Goal: Task Accomplishment & Management: Use online tool/utility

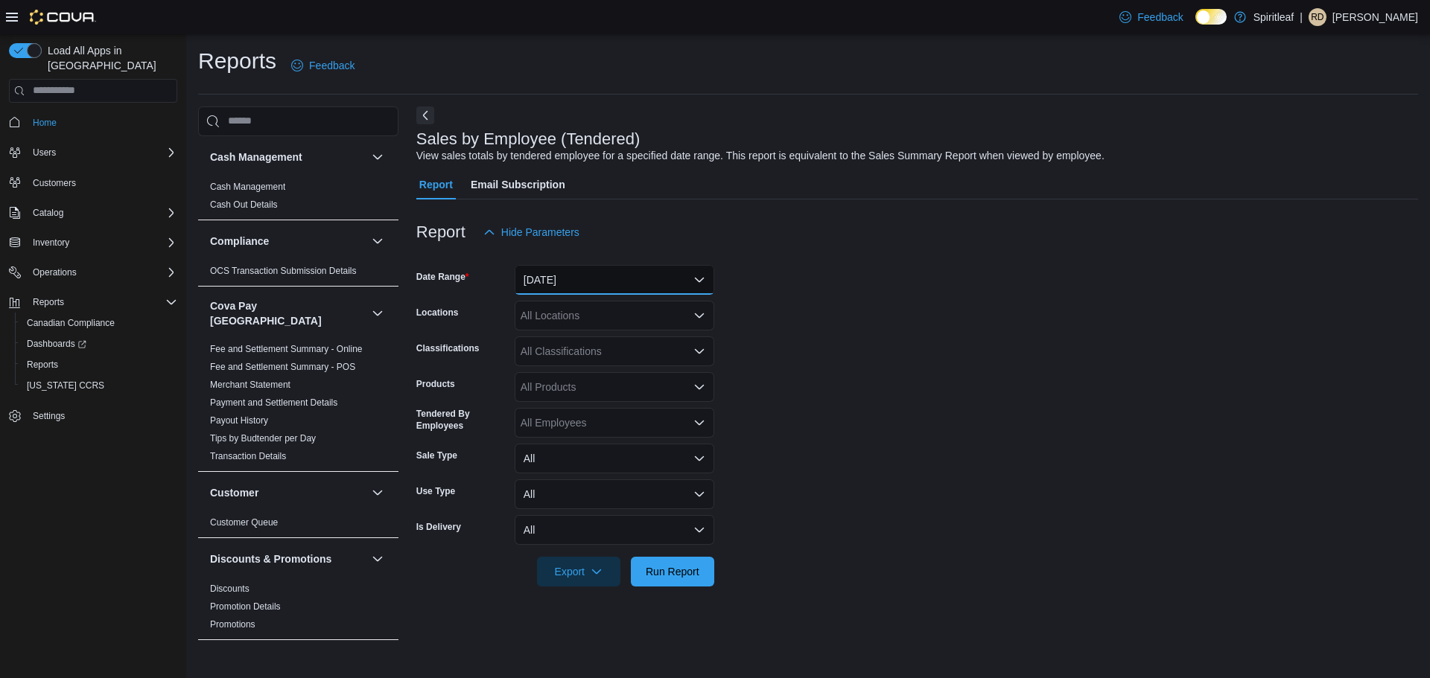
click at [634, 278] on button "[DATE]" at bounding box center [615, 280] width 200 height 30
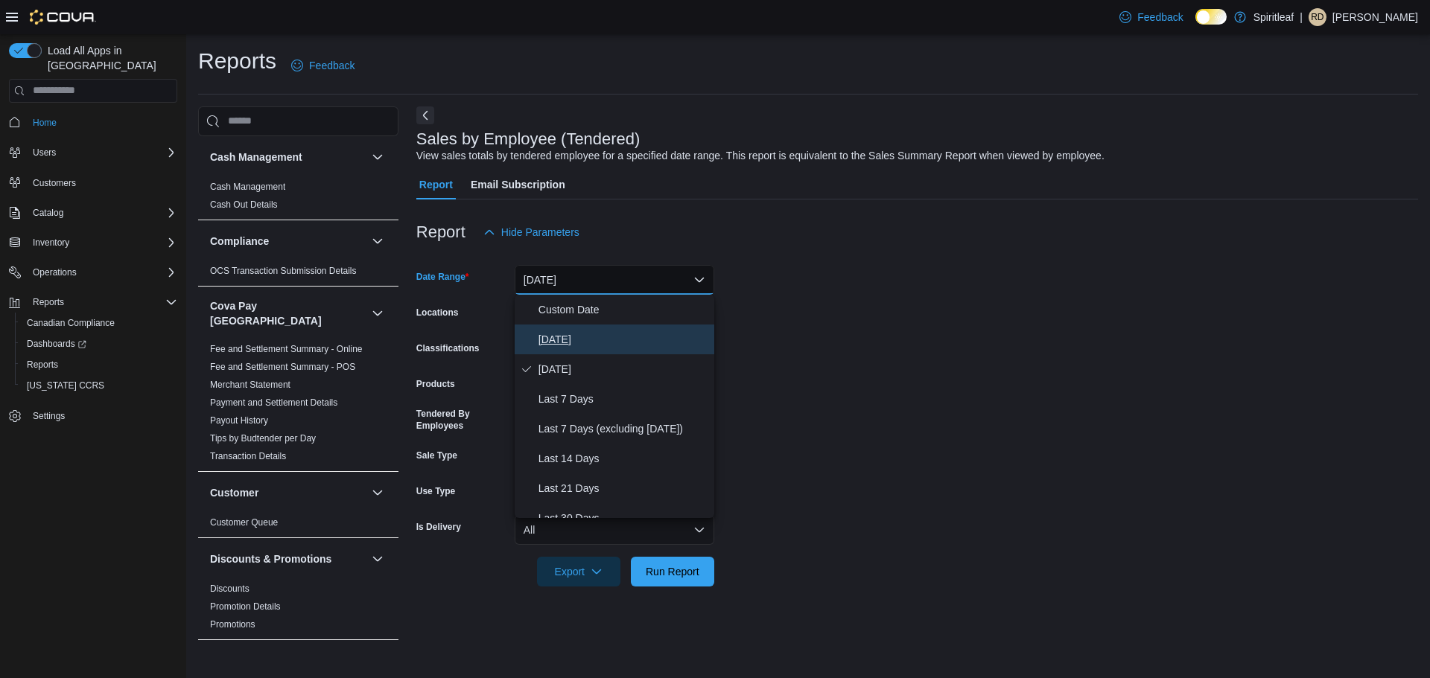
click at [589, 339] on span "[DATE]" at bounding box center [623, 340] width 170 height 18
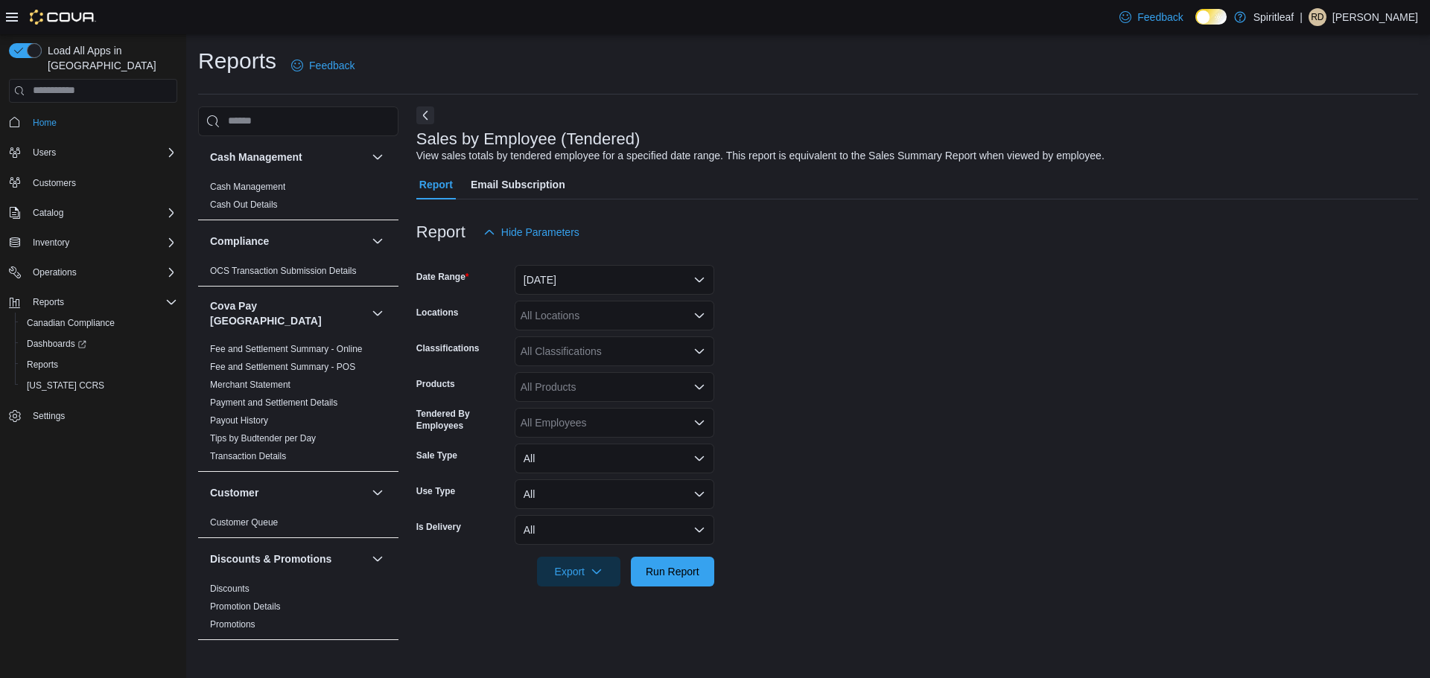
click at [627, 317] on div "All Locations" at bounding box center [615, 316] width 200 height 30
type input "***"
click at [685, 340] on div "401 - St. Vital ([GEOGRAPHIC_DATA])" at bounding box center [615, 341] width 182 height 15
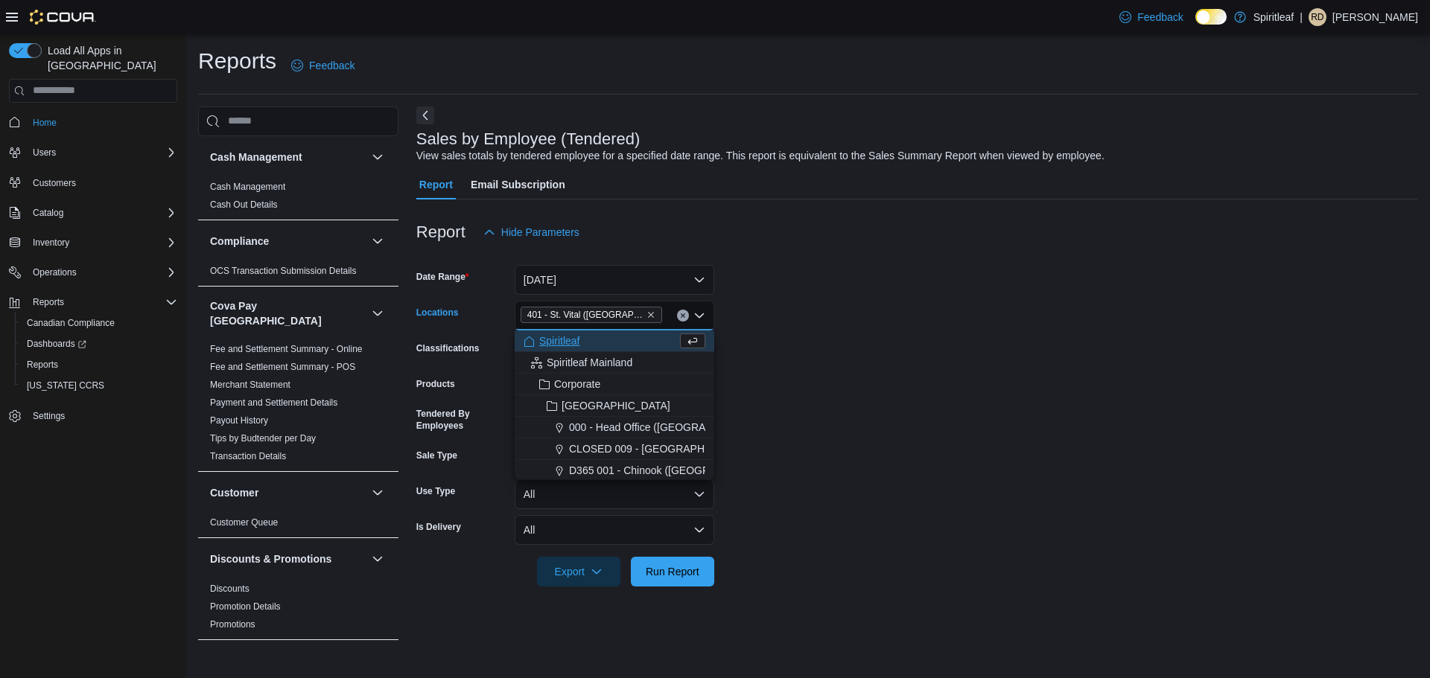
drag, startPoint x: 934, startPoint y: 391, endPoint x: 817, endPoint y: 504, distance: 162.7
click at [933, 392] on form "Date Range [DATE] Locations [STREET_ADDRESS] Combo box. Selected. 401 - St. Vit…" at bounding box center [917, 417] width 1002 height 340
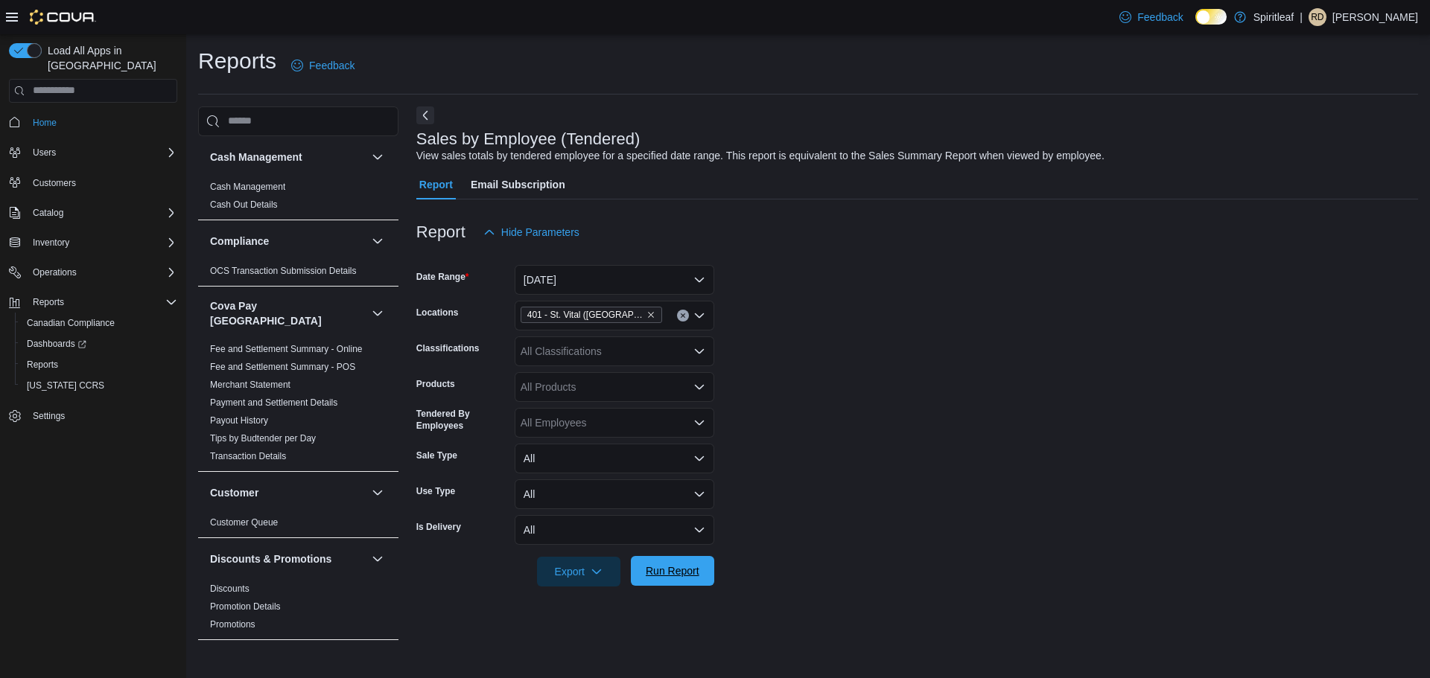
click at [668, 573] on span "Run Report" at bounding box center [673, 571] width 54 height 15
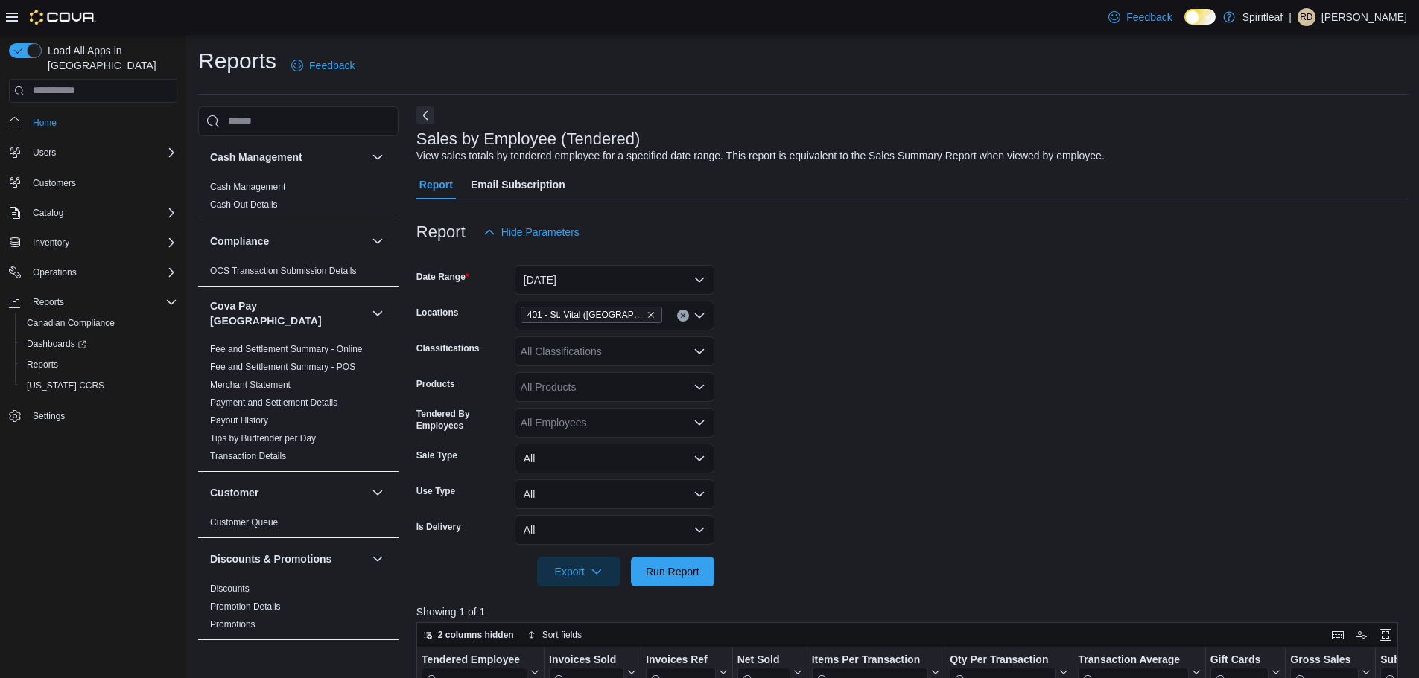
scroll to position [298, 0]
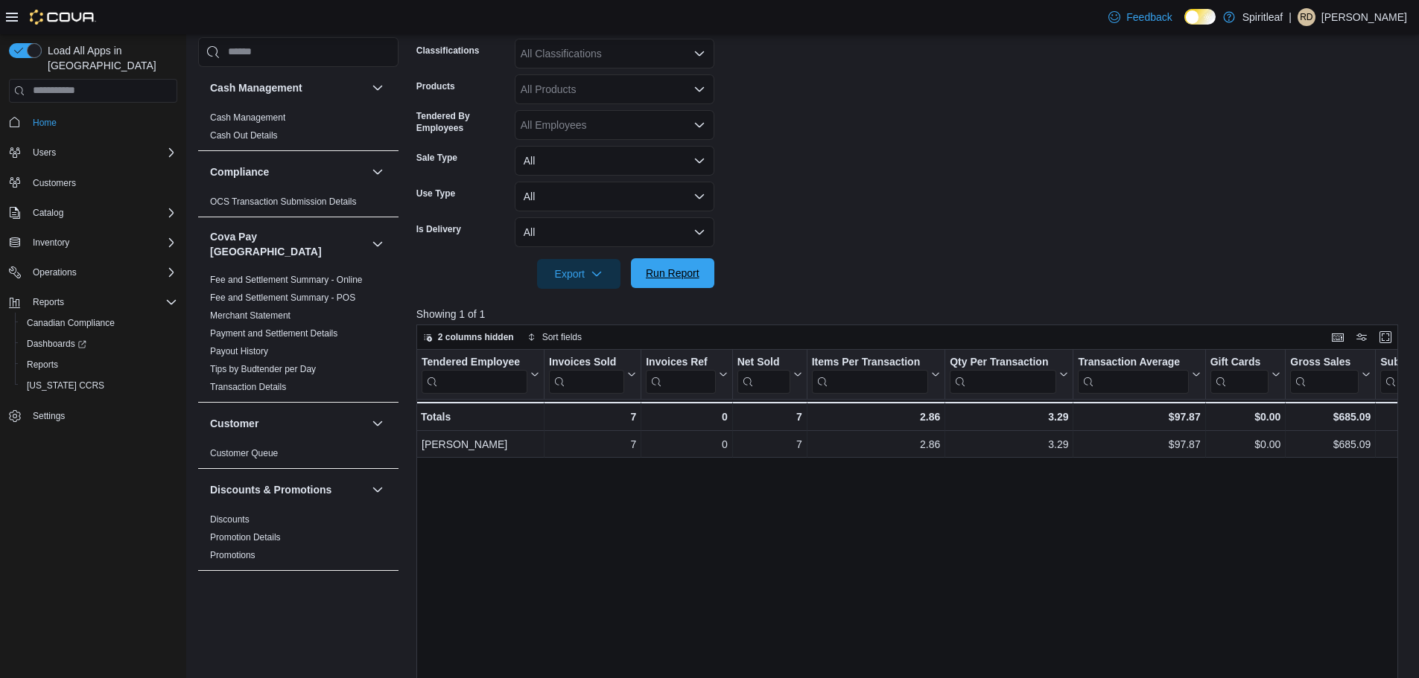
click at [679, 270] on span "Run Report" at bounding box center [673, 273] width 54 height 15
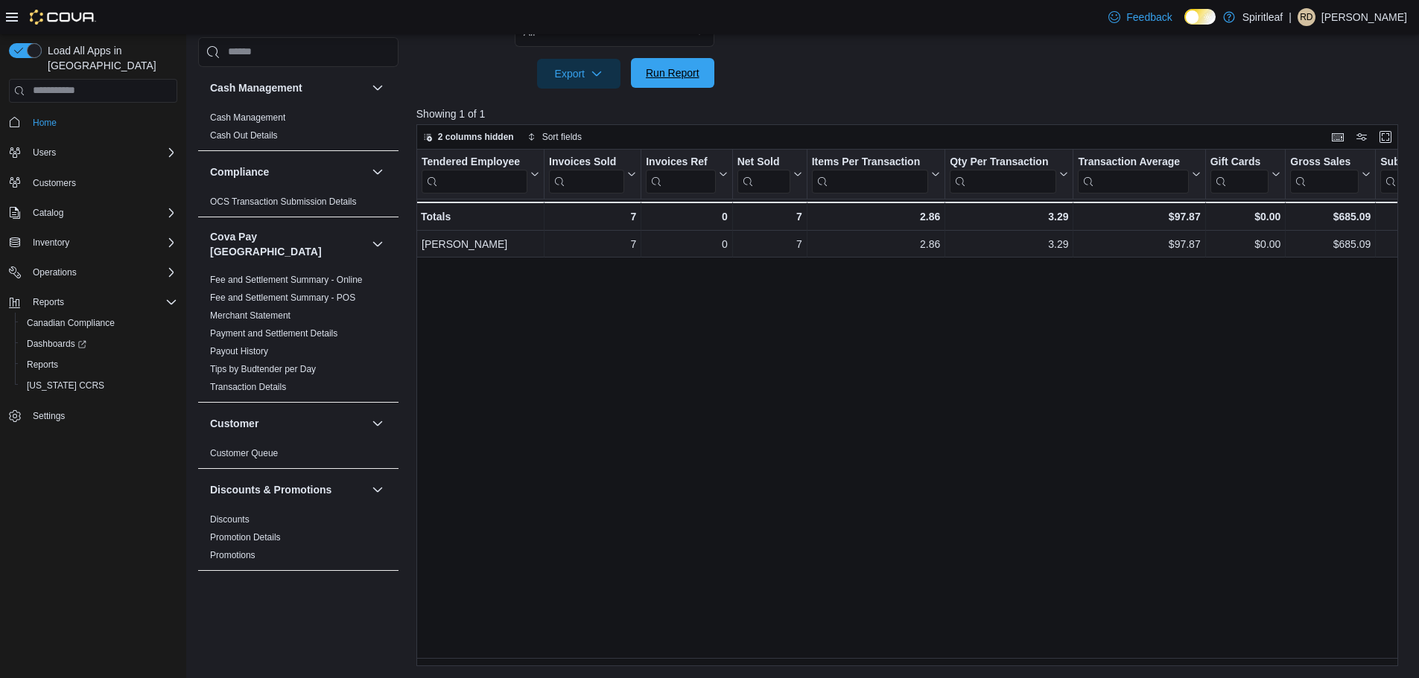
click at [702, 62] on span "Run Report" at bounding box center [673, 73] width 66 height 30
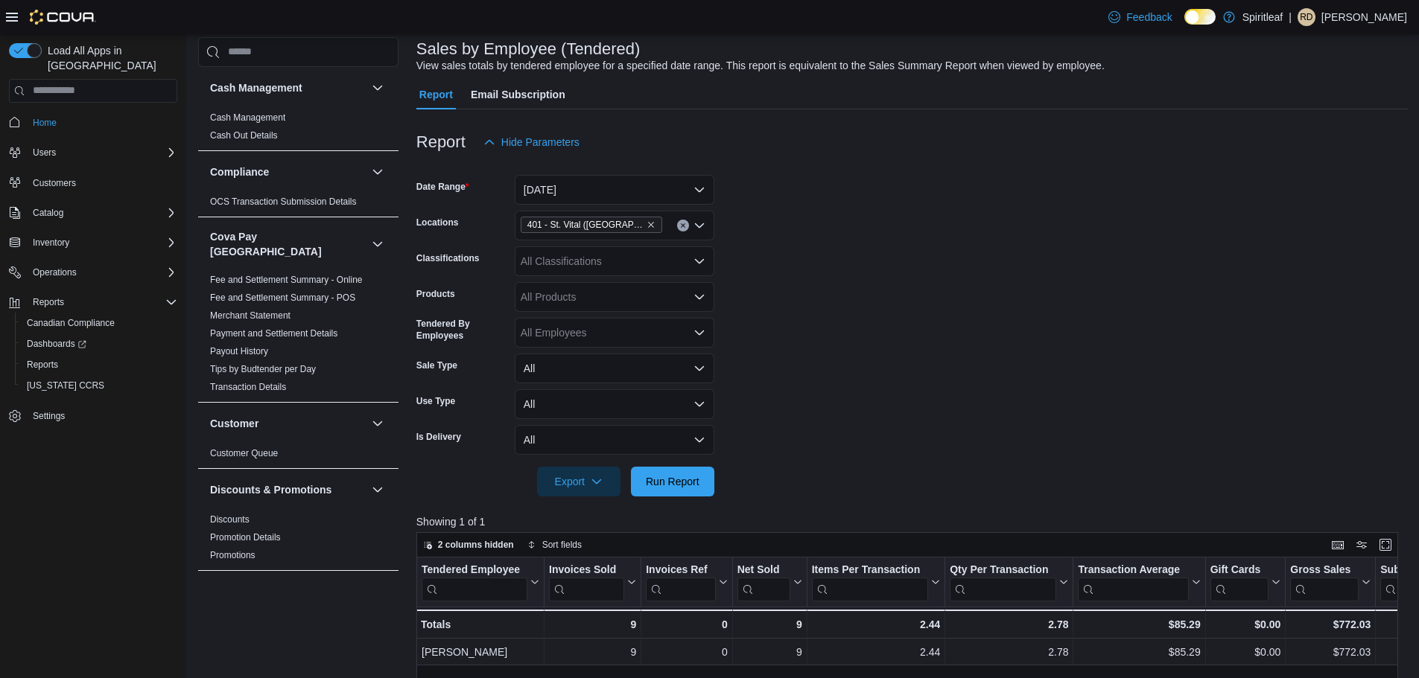
scroll to position [223, 0]
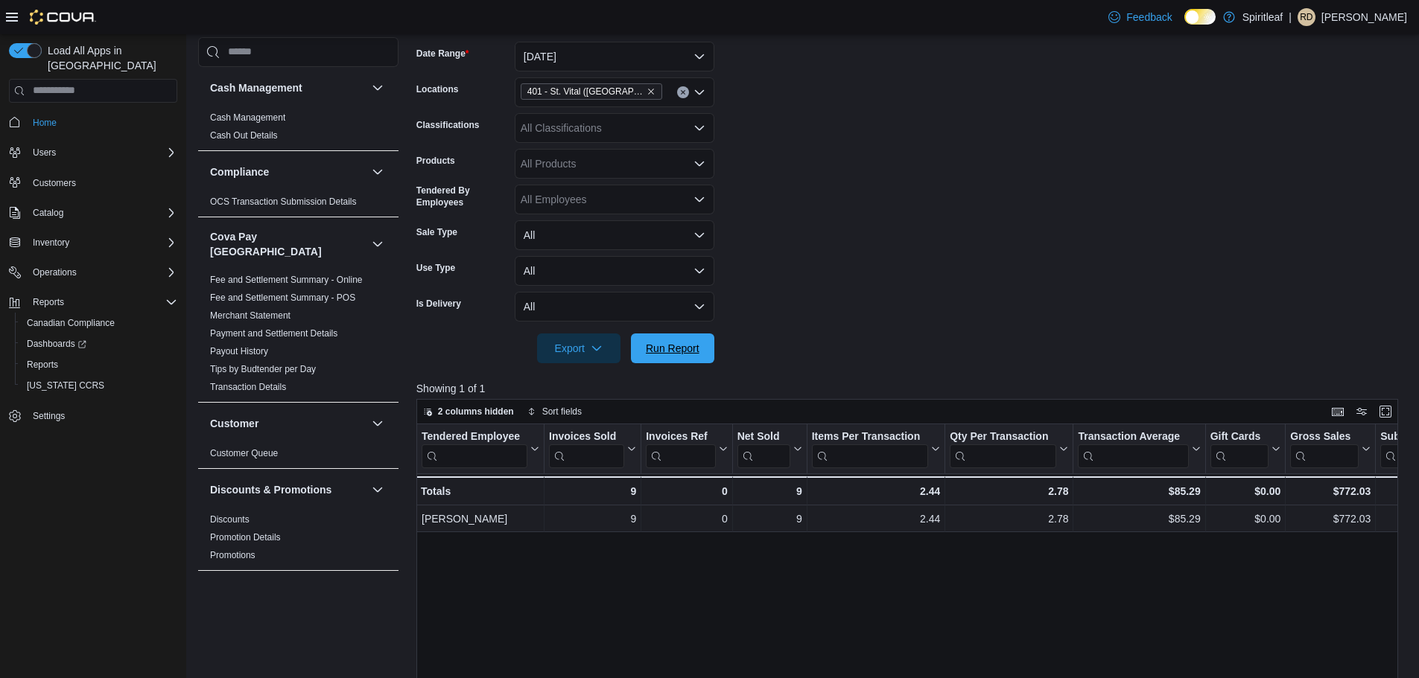
click at [667, 348] on span "Run Report" at bounding box center [673, 348] width 54 height 15
click at [677, 353] on span "Run Report" at bounding box center [673, 347] width 54 height 15
click at [682, 352] on span "Run Report" at bounding box center [673, 347] width 54 height 15
click at [683, 359] on span "Run Report" at bounding box center [673, 348] width 66 height 30
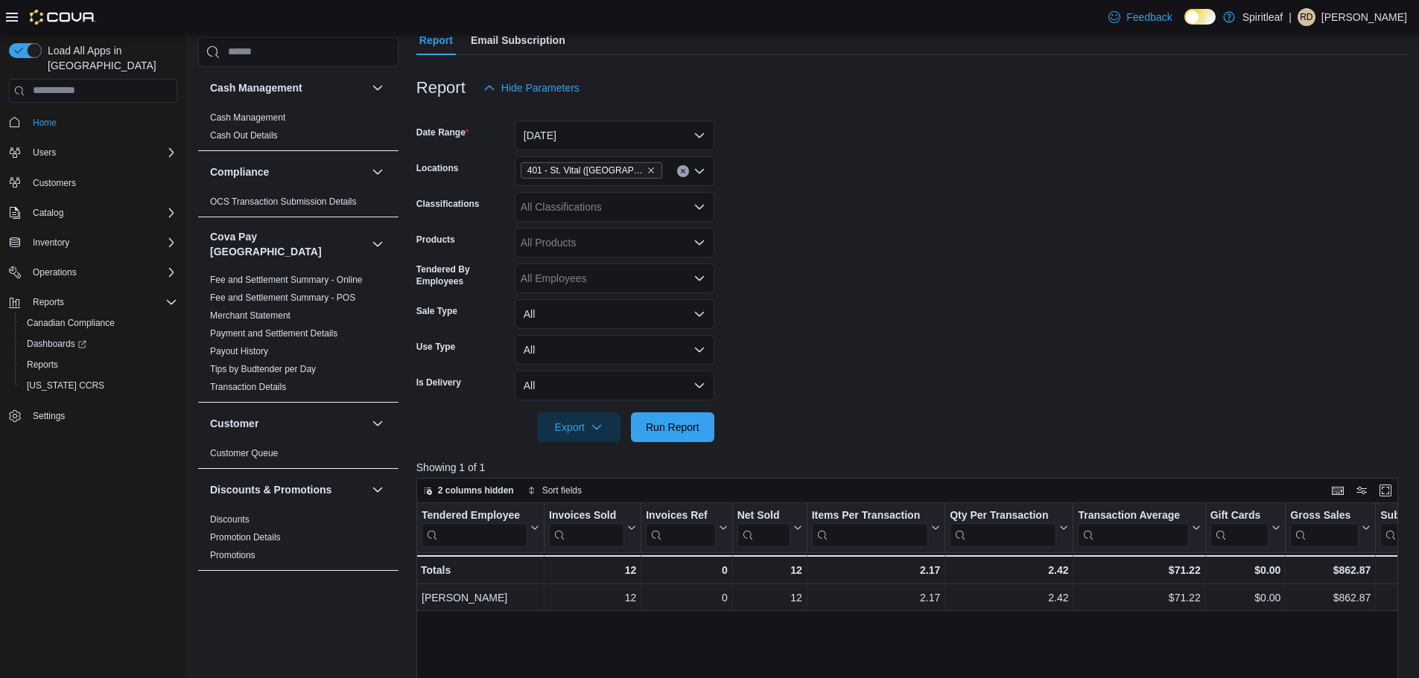
scroll to position [74, 0]
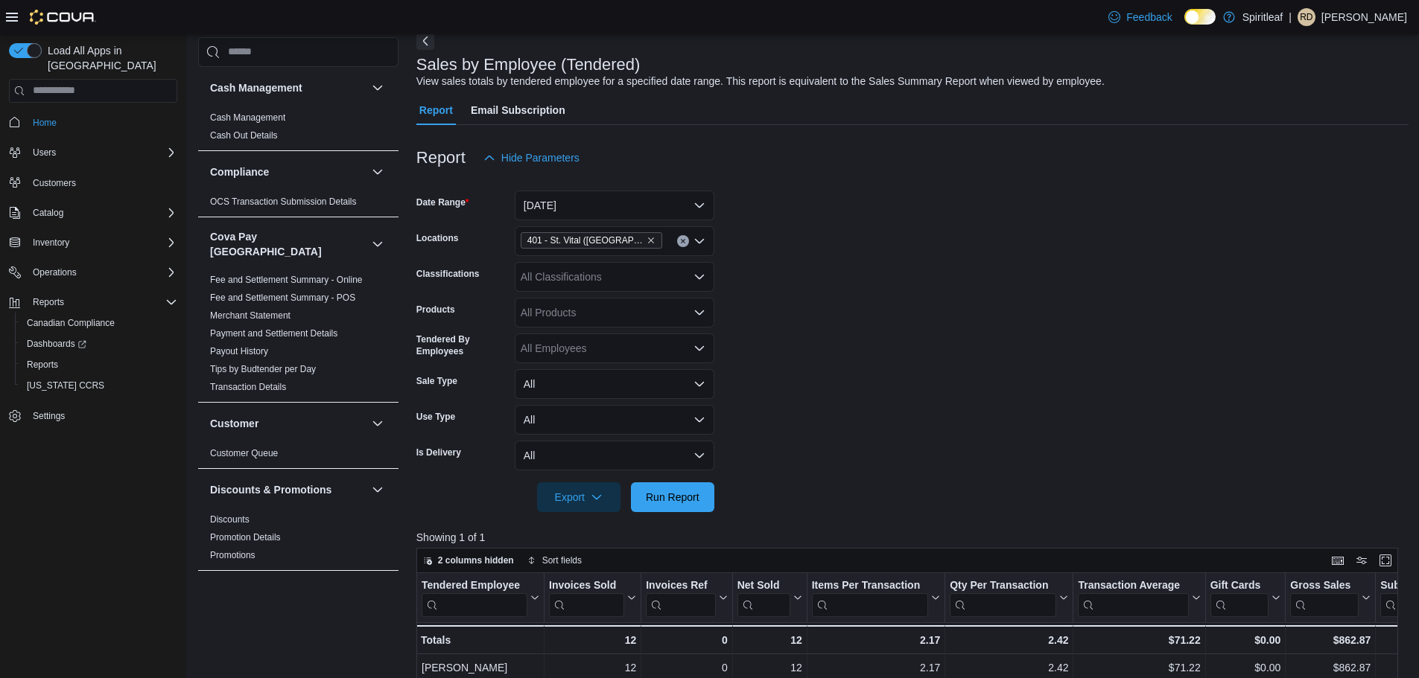
click at [664, 237] on div "401 - St. Vital ([GEOGRAPHIC_DATA])" at bounding box center [615, 241] width 200 height 30
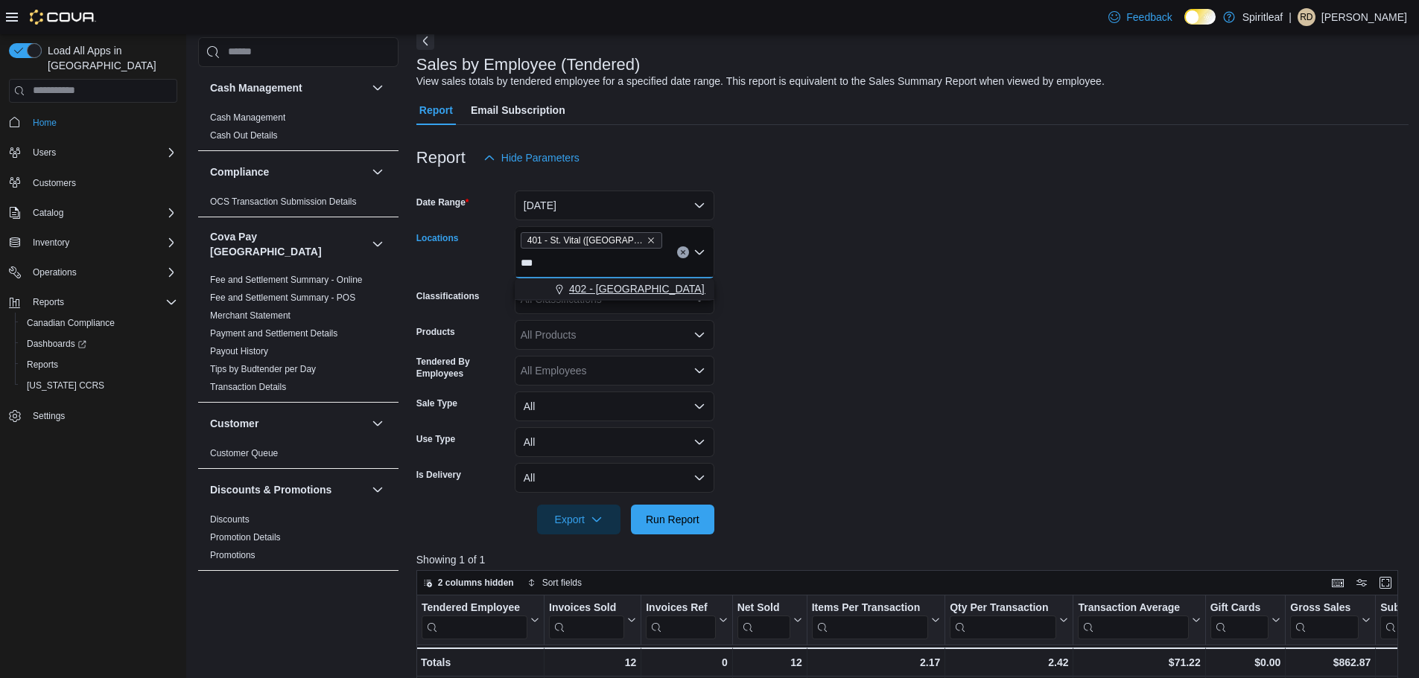
type input "***"
click at [647, 290] on span "402 - [GEOGRAPHIC_DATA] ([GEOGRAPHIC_DATA])" at bounding box center [695, 289] width 253 height 15
drag, startPoint x: 874, startPoint y: 356, endPoint x: 881, endPoint y: 351, distance: 8.5
click at [881, 351] on form "Date Range [DATE] Locations [STREET_ADDRESS] 402 - [GEOGRAPHIC_DATA] ([GEOGRAPH…" at bounding box center [912, 354] width 992 height 362
click at [681, 521] on span "Run Report" at bounding box center [673, 519] width 54 height 15
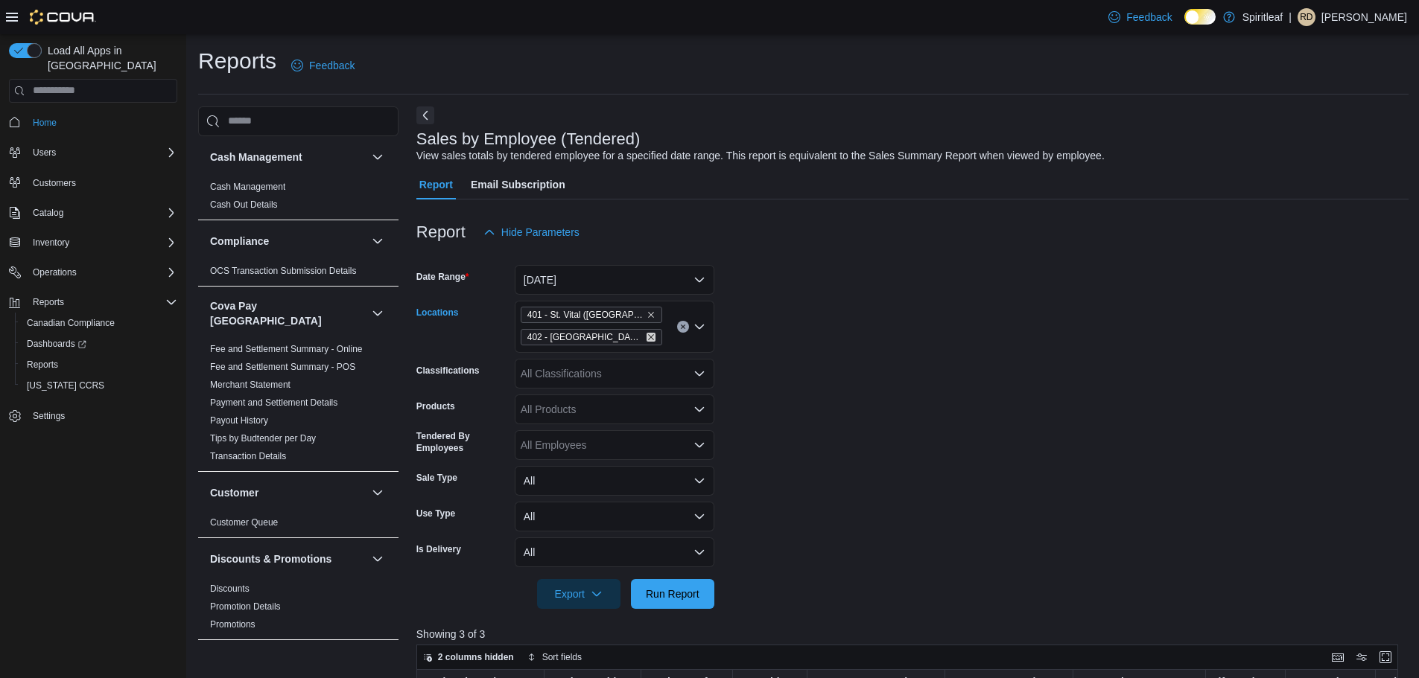
click at [648, 337] on icon "Remove 402 - Polo Park (Winnipeg) from selection in this group" at bounding box center [651, 337] width 6 height 6
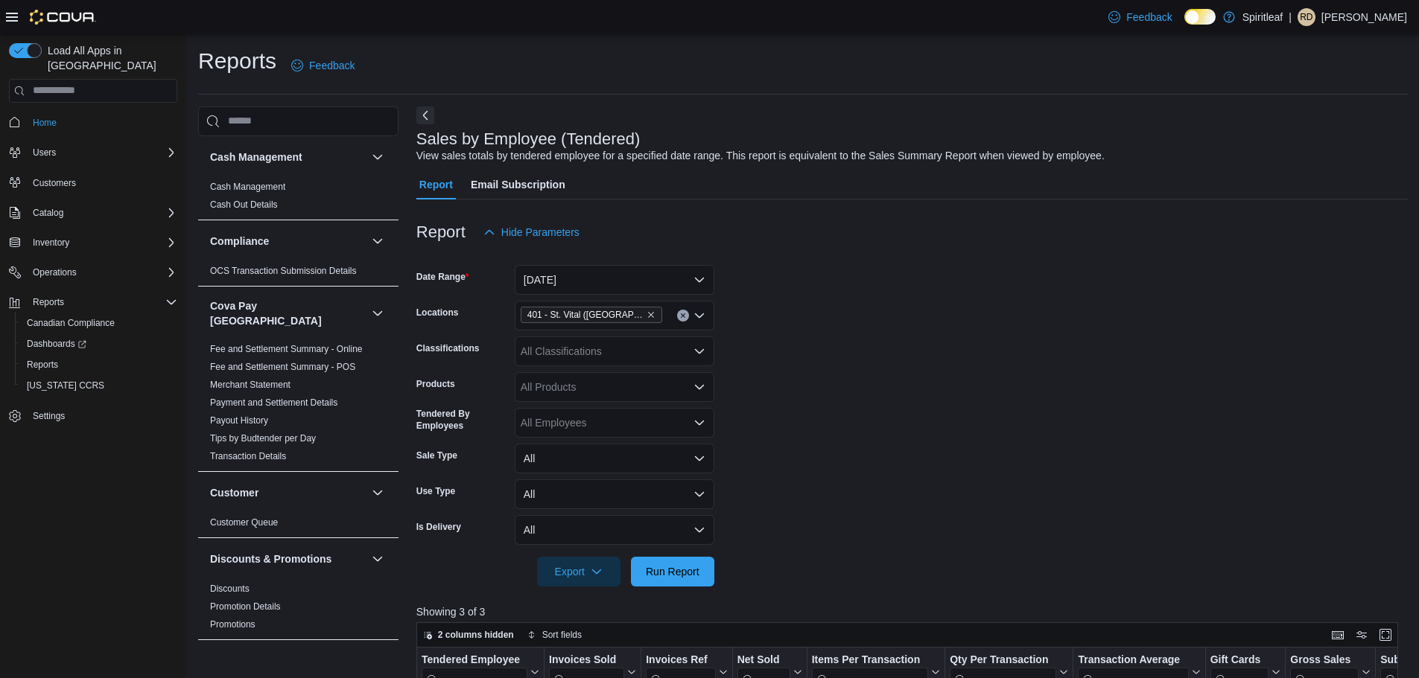
click at [908, 338] on form "Date Range [DATE] Locations [STREET_ADDRESS] Classifications All Classification…" at bounding box center [912, 417] width 992 height 340
click at [678, 565] on span "Run Report" at bounding box center [673, 571] width 54 height 15
